Goal: Download file/media

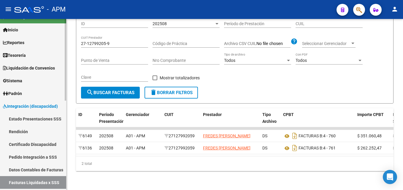
scroll to position [10, 0]
click at [42, 93] on link "Padrón" at bounding box center [33, 94] width 66 height 13
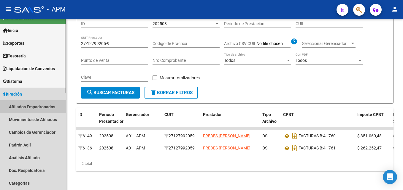
click at [44, 102] on link "Afiliados Empadronados" at bounding box center [33, 107] width 66 height 13
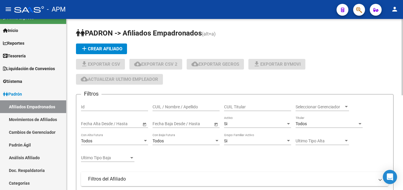
click at [162, 107] on input "CUIL / Nombre / Apellido" at bounding box center [186, 107] width 67 height 5
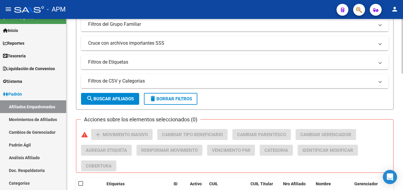
scroll to position [178, 0]
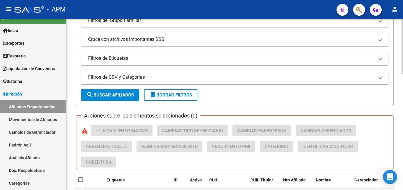
type input "20304789957"
click at [125, 99] on button "search Buscar Afiliados" at bounding box center [110, 95] width 58 height 12
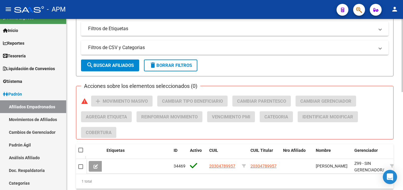
scroll to position [230, 0]
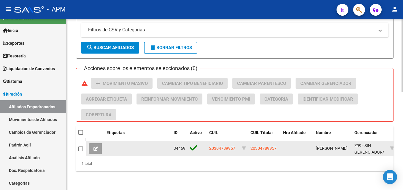
click at [100, 144] on button at bounding box center [96, 149] width 14 height 11
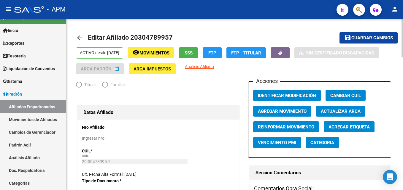
radio input "true"
type input "20-30478995-7"
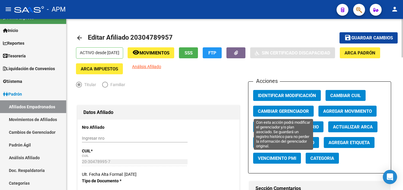
click at [288, 109] on span "Cambiar Gerenciador" at bounding box center [283, 111] width 51 height 5
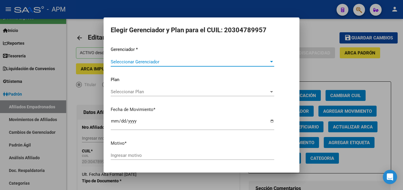
click at [270, 62] on div at bounding box center [271, 61] width 3 height 1
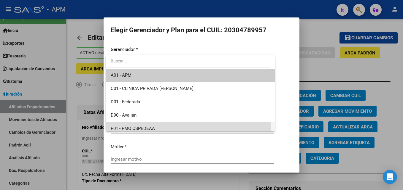
click at [176, 125] on span "P01 - PMO OSPEDEAA" at bounding box center [190, 128] width 159 height 13
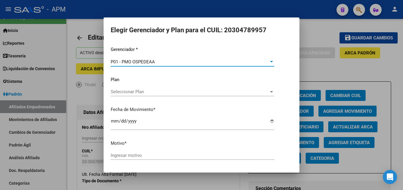
click at [123, 157] on input "Ingresar motivo" at bounding box center [192, 155] width 163 height 5
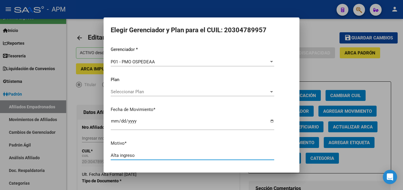
scroll to position [20, 0]
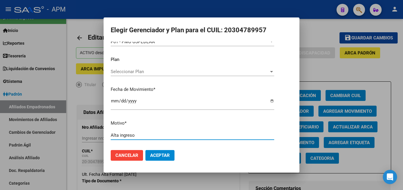
type input "Alta ingreso"
click at [161, 158] on span "Aceptar" at bounding box center [160, 155] width 20 height 5
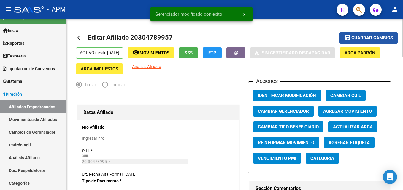
click at [370, 37] on span "Guardar cambios" at bounding box center [372, 38] width 42 height 5
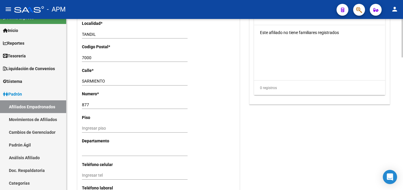
scroll to position [592, 0]
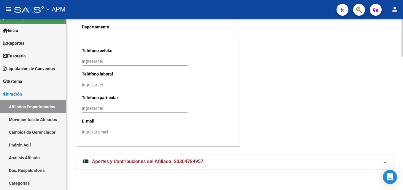
click at [263, 162] on mat-panel-title "Aportes y Contribuciones del Afiliado: 20304789957" at bounding box center [231, 162] width 296 height 7
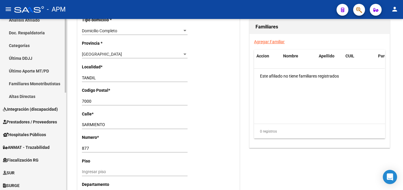
scroll to position [158, 0]
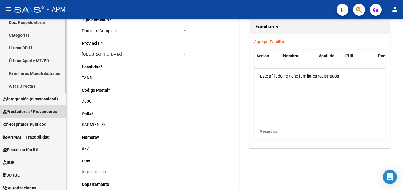
click at [34, 110] on span "Prestadores / Proveedores" at bounding box center [30, 112] width 54 height 7
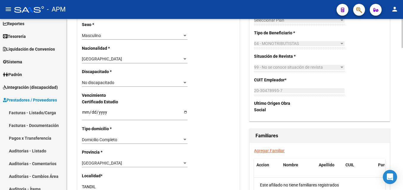
scroll to position [326, 0]
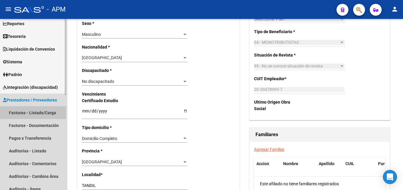
click at [37, 115] on link "Facturas - Listado/Carga" at bounding box center [33, 113] width 66 height 13
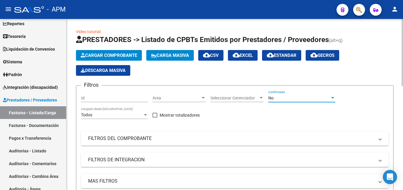
click at [298, 100] on div "No" at bounding box center [299, 98] width 62 height 5
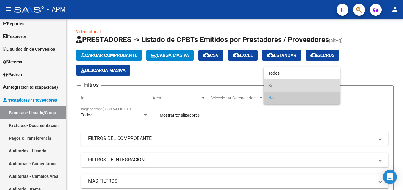
click at [299, 87] on span "Si" at bounding box center [301, 86] width 67 height 12
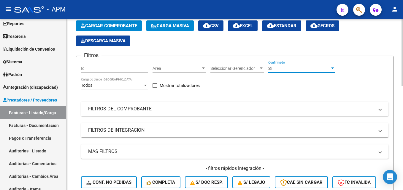
scroll to position [59, 0]
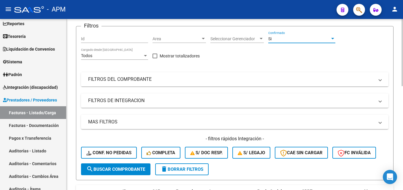
click at [331, 75] on mat-expansion-panel-header "FILTROS DEL COMPROBANTE" at bounding box center [234, 79] width 307 height 14
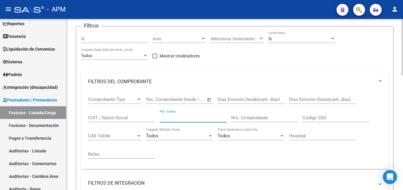
click at [182, 115] on input "Pto. Venta" at bounding box center [193, 117] width 67 height 5
type input "410"
click at [260, 119] on input "Nro. Comprobante" at bounding box center [264, 117] width 67 height 5
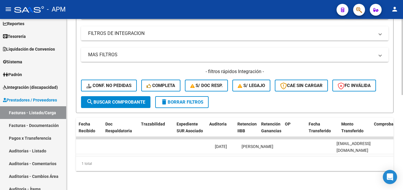
scroll to position [0, 0]
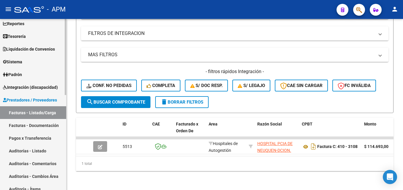
type input "3107"
click at [34, 148] on link "Auditorías - Listado" at bounding box center [33, 151] width 66 height 13
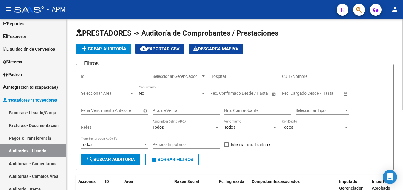
click at [181, 109] on input "Pto. de Venta" at bounding box center [186, 110] width 67 height 5
type input "410"
click at [232, 111] on input "Nro. Comprobante" at bounding box center [257, 110] width 67 height 5
type input "3108"
click at [192, 95] on div "No" at bounding box center [170, 93] width 62 height 5
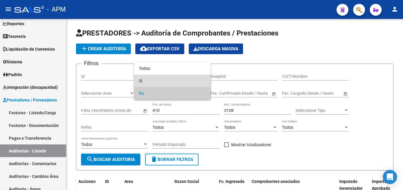
click at [180, 77] on span "Si" at bounding box center [172, 81] width 67 height 12
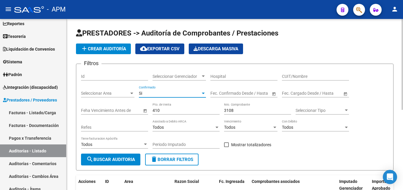
click at [130, 158] on span "search Buscar Auditoria" at bounding box center [110, 159] width 49 height 5
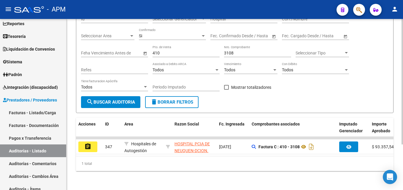
scroll to position [62, 0]
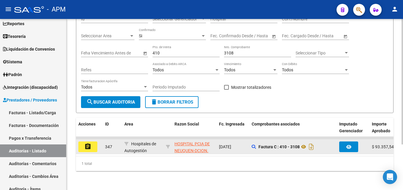
click at [94, 142] on button "assignment" at bounding box center [87, 147] width 19 height 11
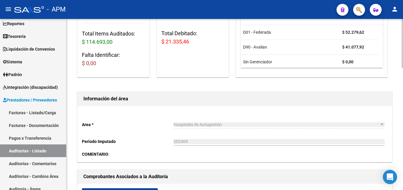
scroll to position [89, 0]
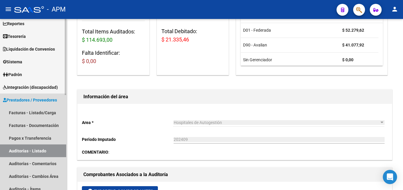
click at [37, 150] on link "Auditorías - Listado" at bounding box center [33, 151] width 66 height 13
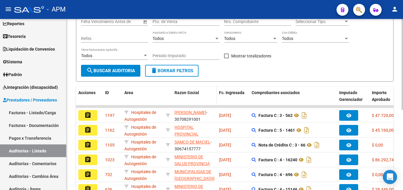
scroll to position [30, 0]
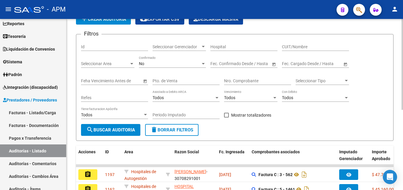
click at [174, 82] on input "Pto. de Venta" at bounding box center [186, 81] width 67 height 5
type input "410"
click at [229, 80] on input "Nro. Comprobante" at bounding box center [257, 81] width 67 height 5
type input "3772"
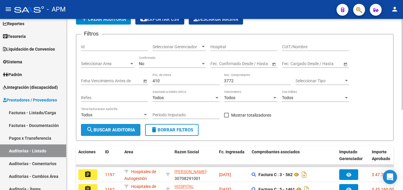
click at [129, 129] on span "search Buscar Auditoria" at bounding box center [110, 130] width 49 height 5
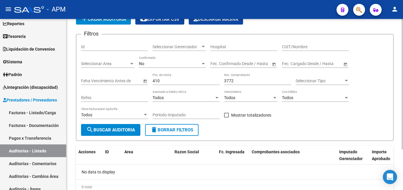
click at [189, 64] on div "No" at bounding box center [170, 63] width 62 height 5
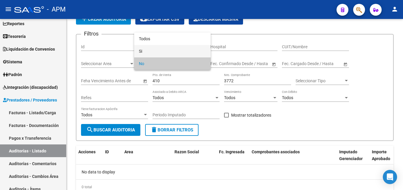
click at [180, 54] on span "Si" at bounding box center [172, 51] width 67 height 12
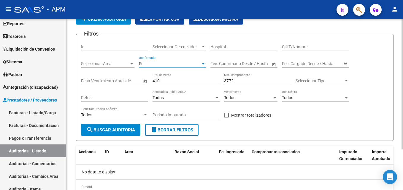
click at [131, 132] on span "search Buscar Auditoria" at bounding box center [110, 130] width 49 height 5
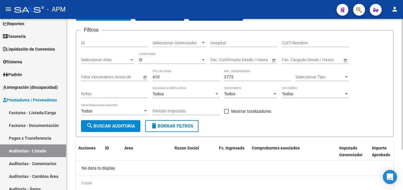
scroll to position [0, 0]
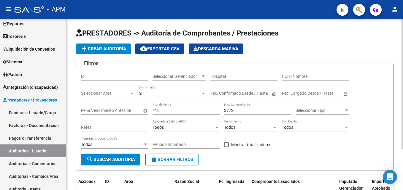
click at [200, 92] on div "Si" at bounding box center [170, 93] width 62 height 5
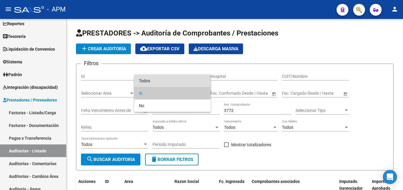
click at [196, 84] on span "Todos" at bounding box center [172, 81] width 67 height 12
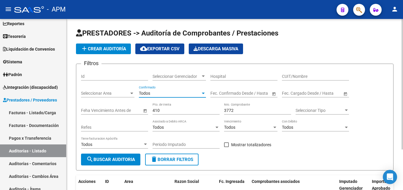
click at [132, 159] on span "search Buscar Auditoria" at bounding box center [110, 159] width 49 height 5
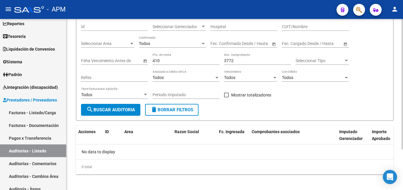
scroll to position [53, 0]
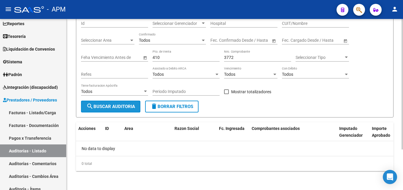
click at [128, 107] on span "search Buscar Auditoria" at bounding box center [110, 106] width 49 height 5
click at [171, 58] on input "410" at bounding box center [186, 57] width 67 height 5
type input "4"
click at [133, 105] on span "search Buscar Auditoria" at bounding box center [110, 106] width 49 height 5
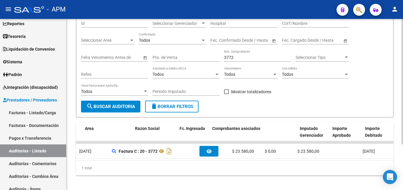
scroll to position [0, 0]
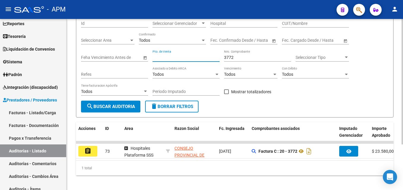
click at [194, 58] on input "Pto. de Venta" at bounding box center [186, 57] width 67 height 5
click at [242, 62] on div "3772 Nro. Comprobante" at bounding box center [257, 58] width 67 height 17
click at [236, 57] on input "3772" at bounding box center [257, 57] width 67 height 5
type input "3"
type input "7381"
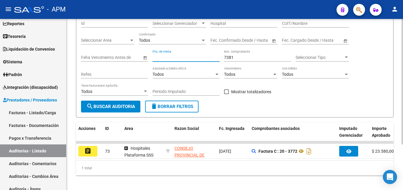
click at [211, 55] on input "Pto. de Venta" at bounding box center [186, 57] width 67 height 5
type input "109"
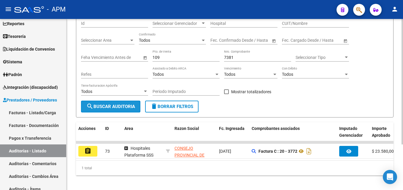
click at [124, 109] on span "search Buscar Auditoria" at bounding box center [110, 106] width 49 height 5
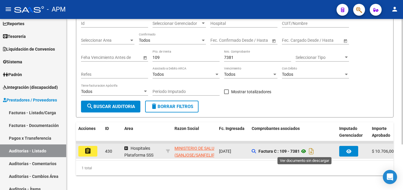
click at [303, 150] on icon at bounding box center [304, 151] width 8 height 7
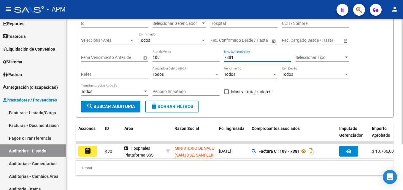
click at [237, 59] on input "7381" at bounding box center [257, 57] width 67 height 5
type input "7"
click at [163, 55] on input "109" at bounding box center [186, 57] width 67 height 5
type input "1"
type input "124"
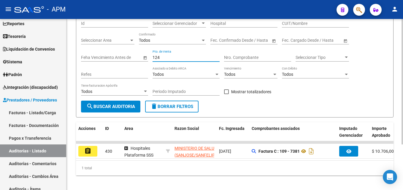
click at [235, 59] on input "Nro. Comprobante" at bounding box center [257, 57] width 67 height 5
type input "14284"
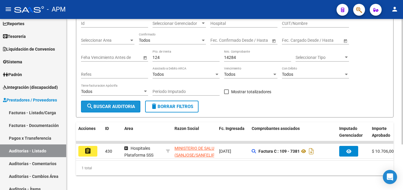
click at [132, 107] on span "search Buscar Auditoria" at bounding box center [110, 106] width 49 height 5
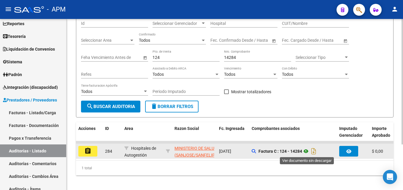
click at [307, 151] on icon at bounding box center [306, 151] width 8 height 7
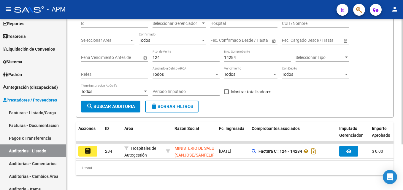
click at [175, 61] on div "124 Pto. de Venta" at bounding box center [186, 56] width 67 height 12
type input "1"
type input "11"
click at [244, 59] on input "14284" at bounding box center [257, 57] width 67 height 5
type input "1"
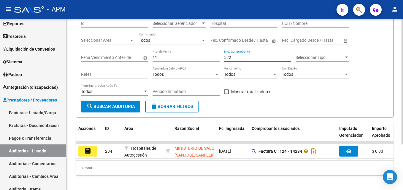
type input "522"
click at [126, 106] on span "search Buscar Auditoria" at bounding box center [110, 106] width 49 height 5
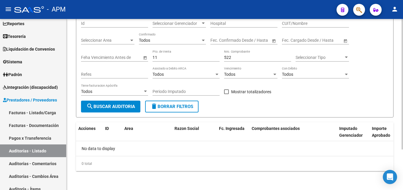
click at [161, 58] on input "11" at bounding box center [186, 57] width 67 height 5
type input "1"
click at [225, 57] on input "522" at bounding box center [257, 57] width 67 height 5
click at [124, 107] on span "search Buscar Auditoria" at bounding box center [110, 106] width 49 height 5
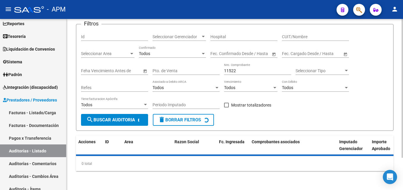
scroll to position [53, 0]
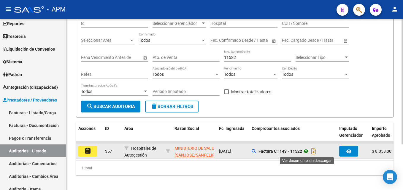
click at [307, 151] on icon at bounding box center [306, 151] width 8 height 7
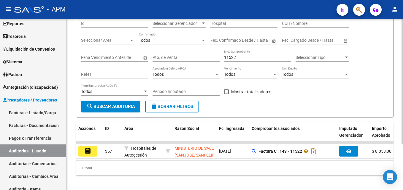
click at [241, 55] on div "11522 Nro. Comprobante" at bounding box center [257, 56] width 67 height 12
click at [241, 58] on input "11522" at bounding box center [257, 57] width 67 height 5
type input "1"
click at [109, 105] on span "search Buscar Auditoria" at bounding box center [110, 106] width 49 height 5
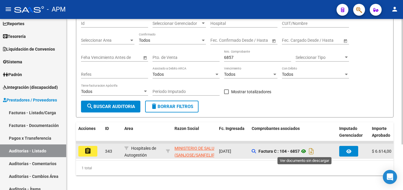
click at [303, 153] on icon at bounding box center [304, 151] width 8 height 7
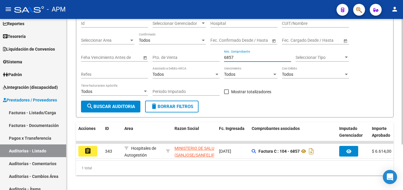
click at [237, 58] on input "6857" at bounding box center [257, 57] width 67 height 5
type input "6"
click at [118, 105] on span "search Buscar Auditoria" at bounding box center [110, 106] width 49 height 5
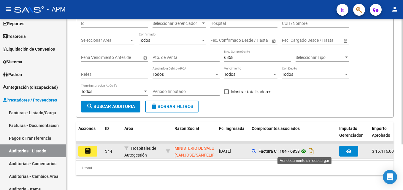
click at [304, 153] on icon at bounding box center [304, 151] width 8 height 7
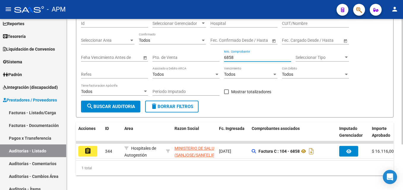
click at [235, 55] on input "6858" at bounding box center [257, 57] width 67 height 5
type input "6"
click at [124, 107] on span "search Buscar Auditoria" at bounding box center [110, 106] width 49 height 5
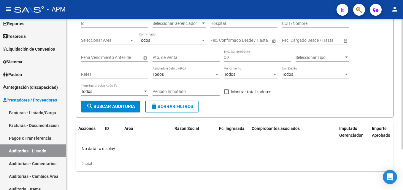
click at [242, 58] on input "59" at bounding box center [257, 57] width 67 height 5
type input "5"
click at [109, 109] on span "search Buscar Auditoria" at bounding box center [110, 106] width 49 height 5
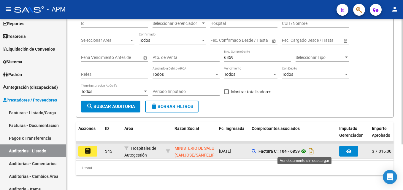
click at [304, 150] on icon at bounding box center [304, 151] width 8 height 7
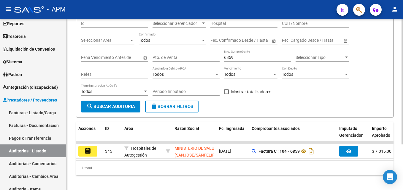
click at [236, 58] on input "6859" at bounding box center [257, 57] width 67 height 5
click at [94, 106] on span "search Buscar Auditoria" at bounding box center [110, 106] width 49 height 5
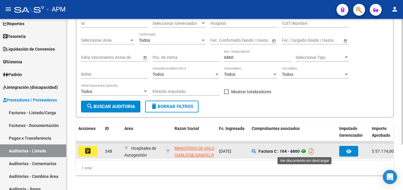
click at [305, 152] on icon at bounding box center [304, 151] width 8 height 7
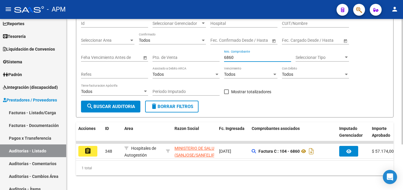
click at [237, 59] on input "6860" at bounding box center [257, 57] width 67 height 5
type input "6"
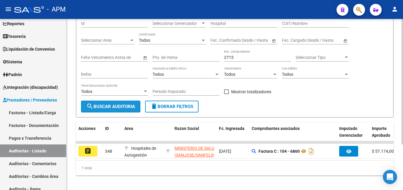
click at [106, 106] on span "search Buscar Auditoria" at bounding box center [110, 106] width 49 height 5
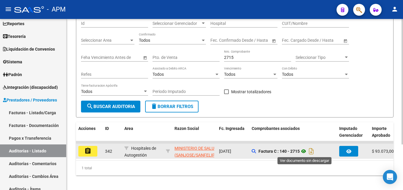
click at [305, 151] on icon at bounding box center [304, 151] width 8 height 7
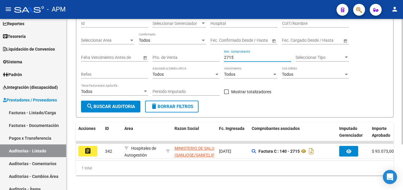
click at [238, 58] on input "2715" at bounding box center [257, 57] width 67 height 5
type input "2"
click at [119, 106] on span "search Buscar Auditoria" at bounding box center [110, 106] width 49 height 5
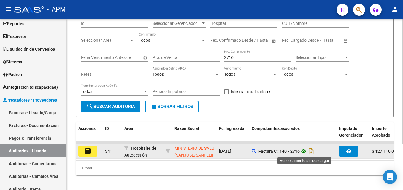
click at [306, 151] on icon at bounding box center [304, 151] width 8 height 7
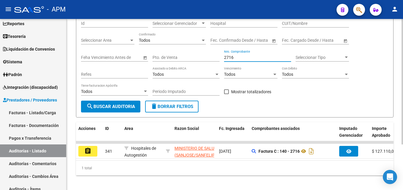
click at [235, 56] on input "2716" at bounding box center [257, 57] width 67 height 5
type input "2"
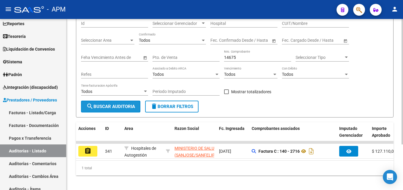
click at [127, 108] on span "search Buscar Auditoria" at bounding box center [110, 106] width 49 height 5
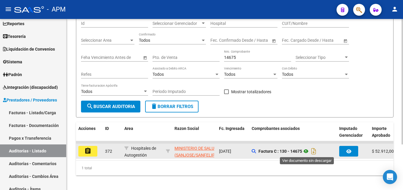
click at [305, 150] on icon at bounding box center [306, 151] width 8 height 7
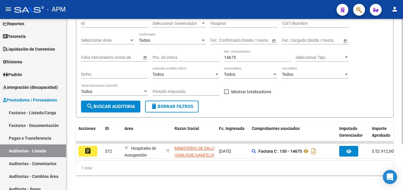
click at [241, 56] on input "14675" at bounding box center [257, 57] width 67 height 5
type input "1"
click at [121, 106] on span "search Buscar Auditoria" at bounding box center [110, 106] width 49 height 5
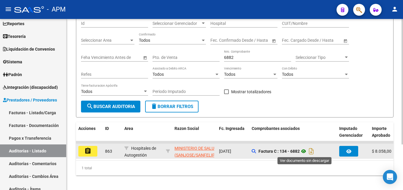
click at [305, 152] on icon at bounding box center [304, 151] width 8 height 7
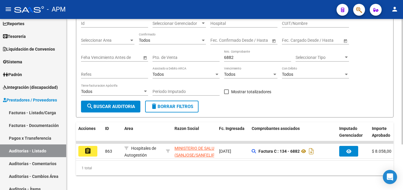
click at [235, 57] on input "6882" at bounding box center [257, 57] width 67 height 5
type input "6"
click at [111, 104] on button "search Buscar Auditoria" at bounding box center [110, 107] width 59 height 12
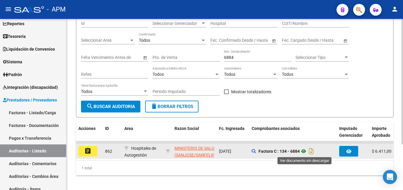
click at [305, 150] on icon at bounding box center [304, 151] width 8 height 7
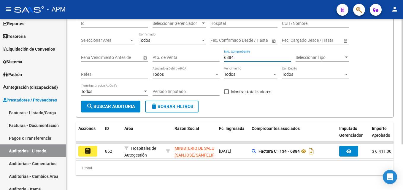
click at [236, 57] on input "6884" at bounding box center [257, 57] width 67 height 5
type input "6"
click at [133, 104] on span "search Buscar Auditoria" at bounding box center [110, 106] width 49 height 5
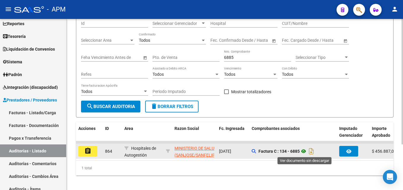
click at [306, 152] on icon at bounding box center [304, 151] width 8 height 7
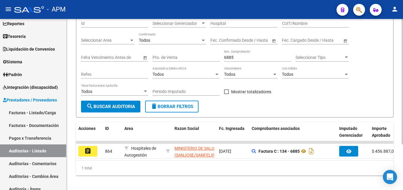
click at [239, 57] on input "6885" at bounding box center [257, 57] width 67 height 5
type input "6"
